Goal: Task Accomplishment & Management: Manage account settings

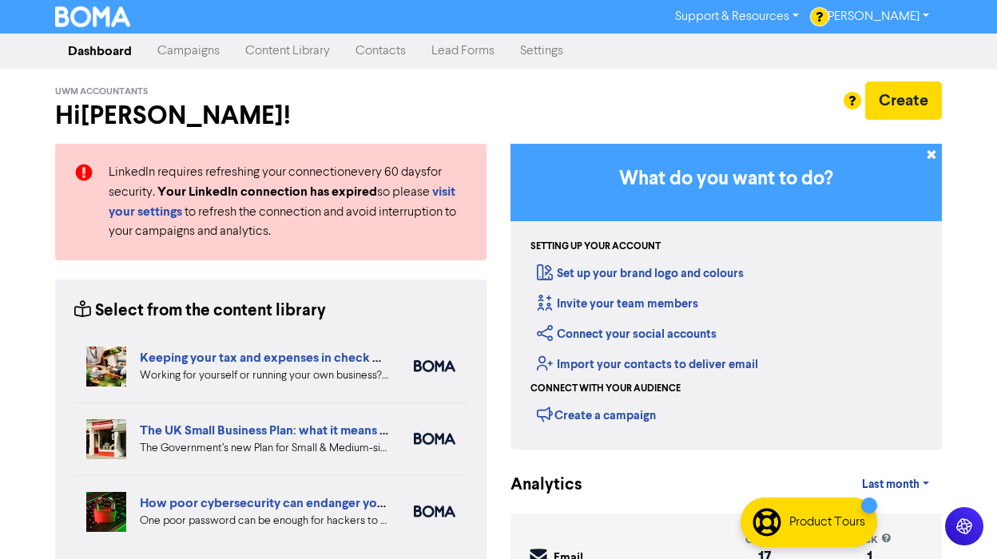
click at [919, 19] on link "[PERSON_NAME]" at bounding box center [877, 17] width 130 height 26
click at [553, 52] on link "Settings" at bounding box center [541, 51] width 69 height 32
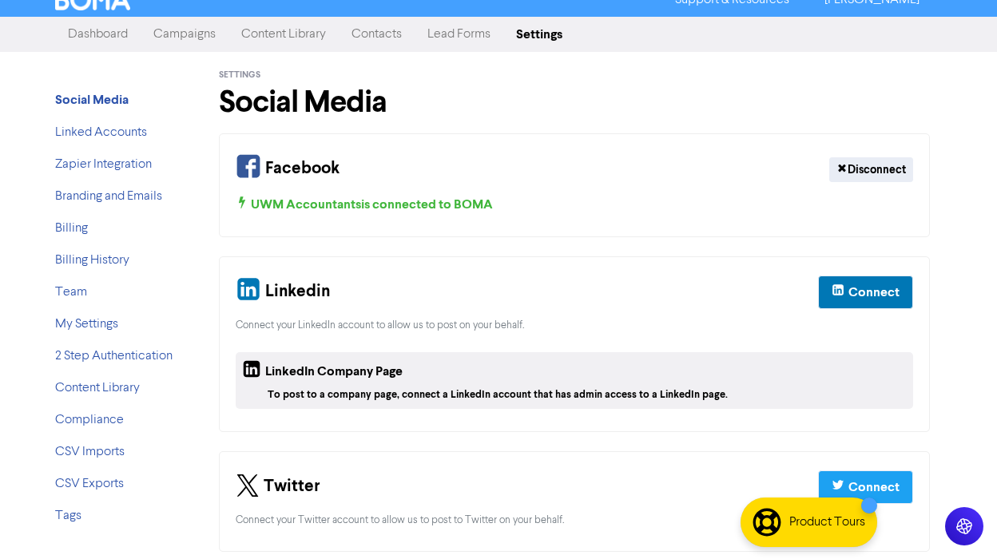
scroll to position [28, 0]
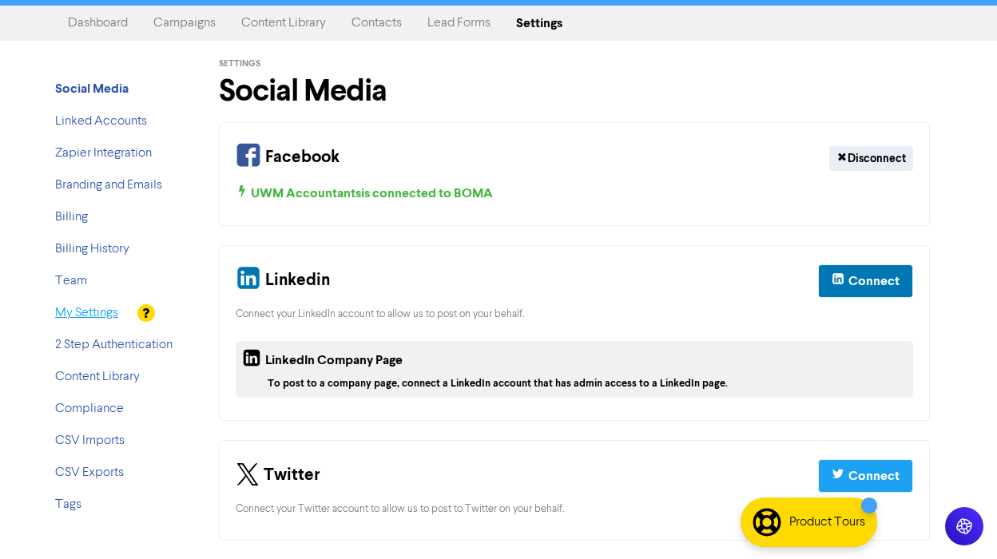
click at [85, 307] on link "My Settings" at bounding box center [86, 313] width 63 height 13
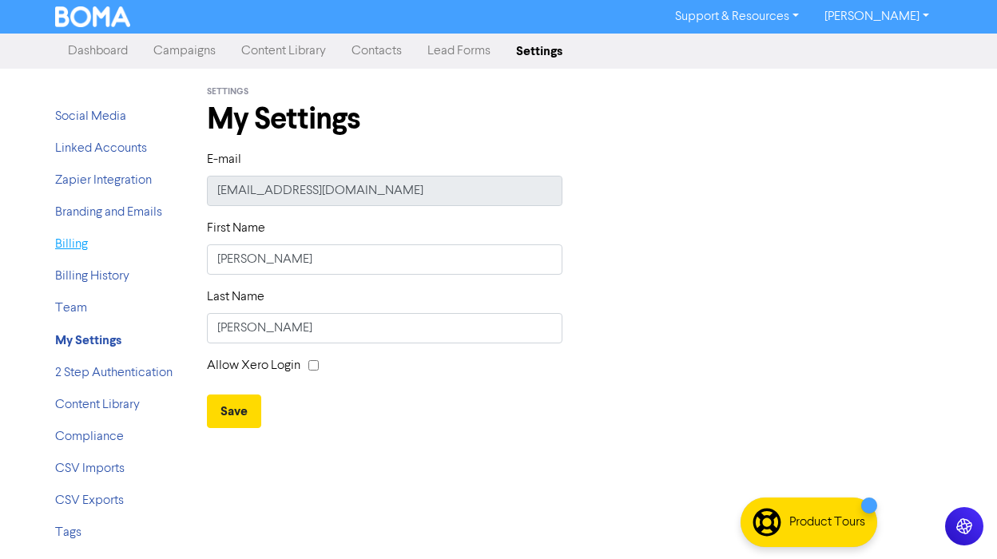
click at [80, 247] on link "Billing" at bounding box center [71, 244] width 33 height 13
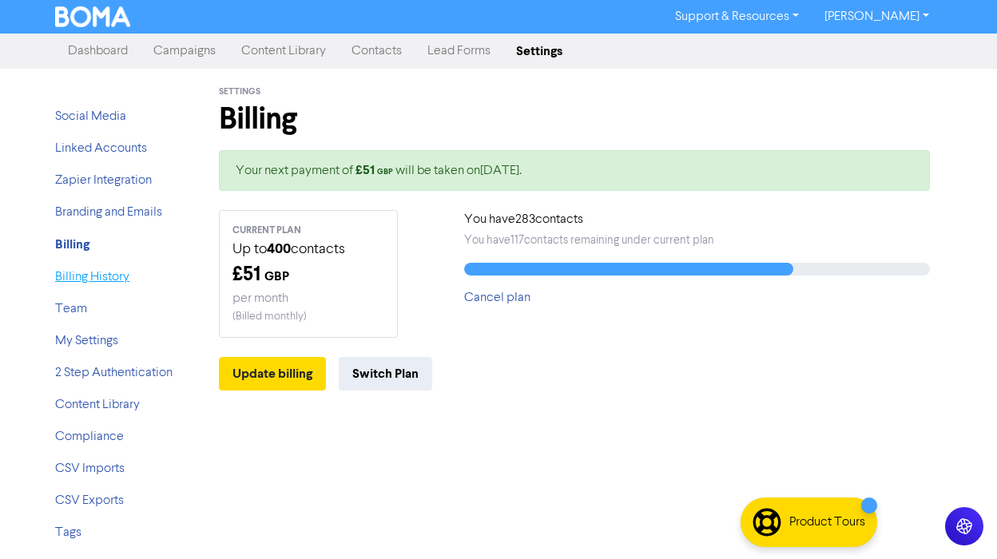
click at [93, 277] on link "Billing History" at bounding box center [92, 277] width 74 height 13
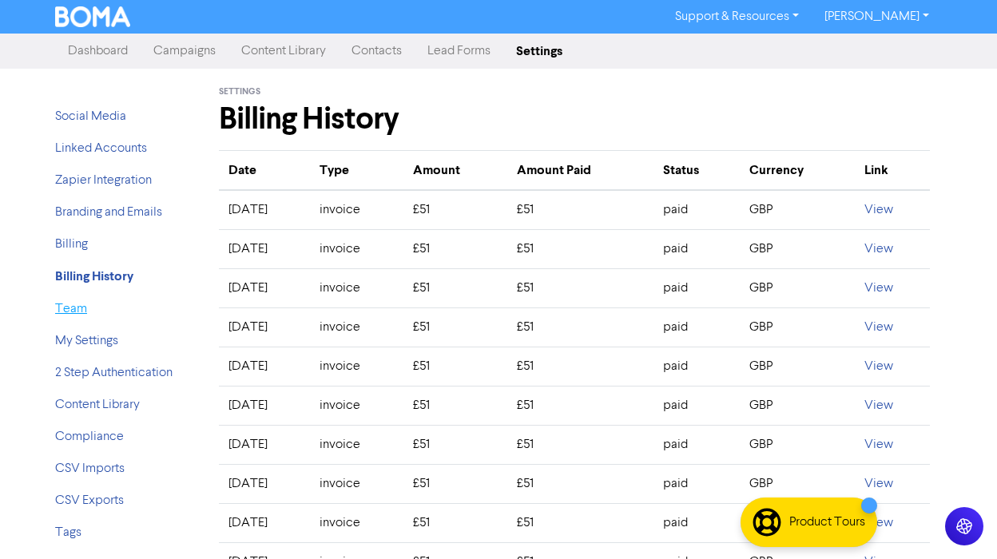
click at [75, 308] on link "Team" at bounding box center [71, 309] width 32 height 13
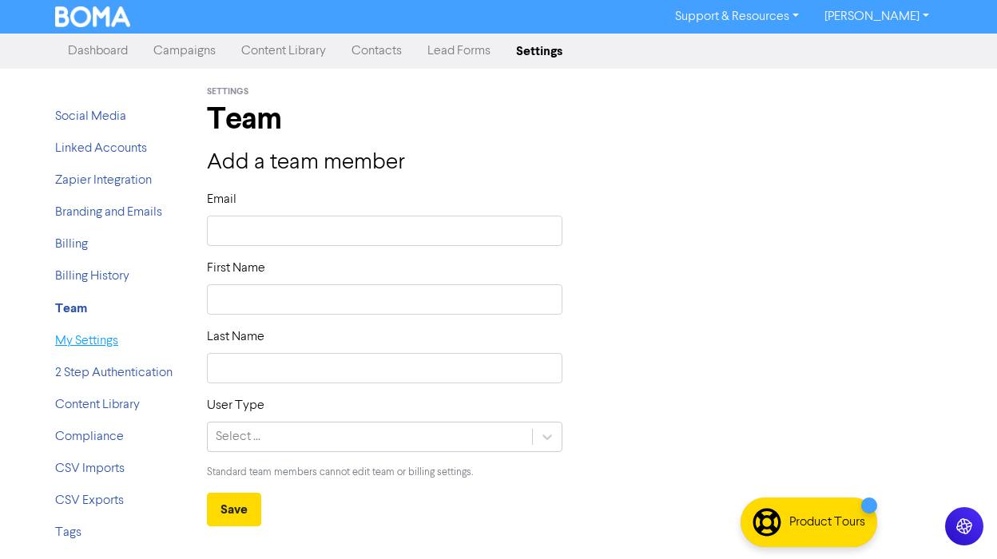
click at [75, 342] on link "My Settings" at bounding box center [86, 341] width 63 height 13
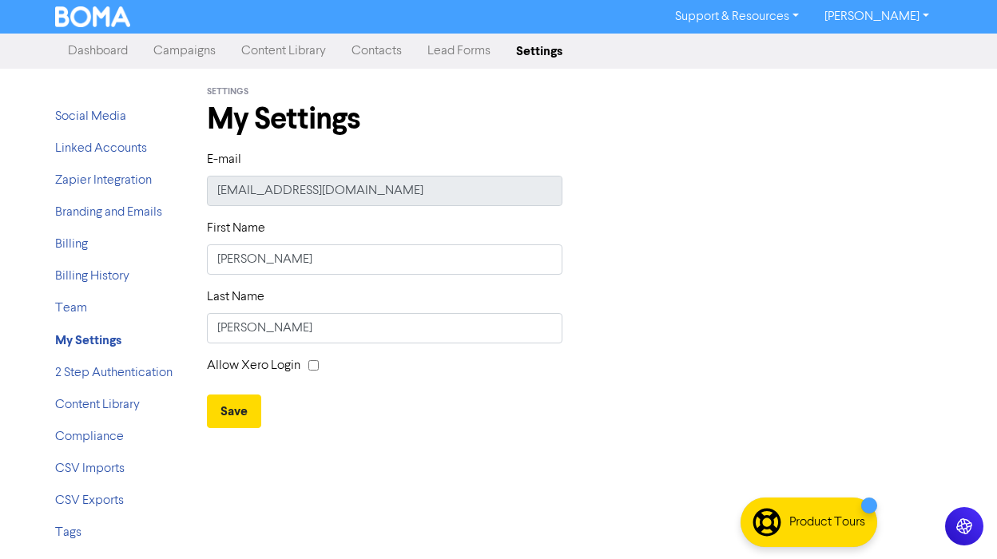
click at [797, 12] on link "Support & Resources" at bounding box center [736, 17] width 149 height 26
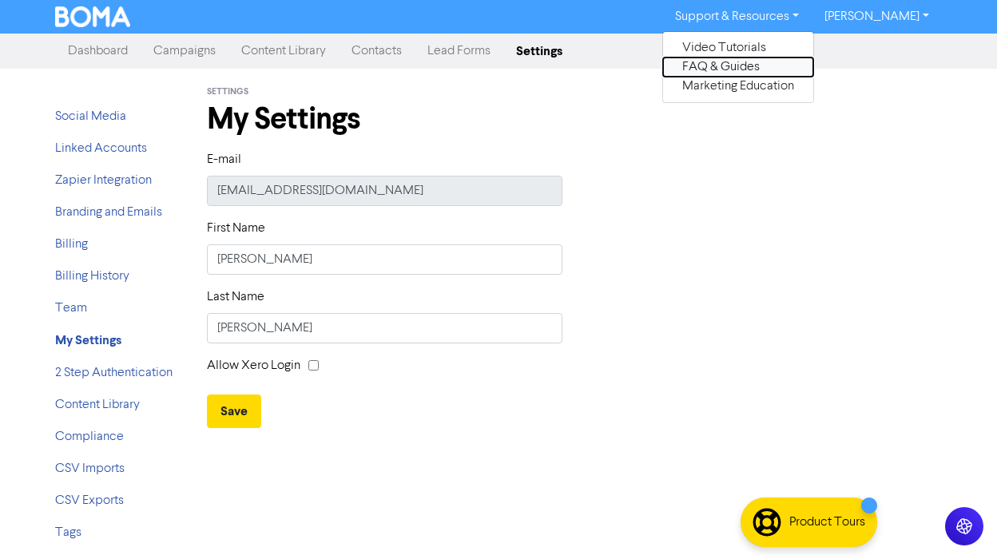
click at [734, 69] on button "FAQ & Guides" at bounding box center [738, 67] width 150 height 19
